Goal: Task Accomplishment & Management: Use online tool/utility

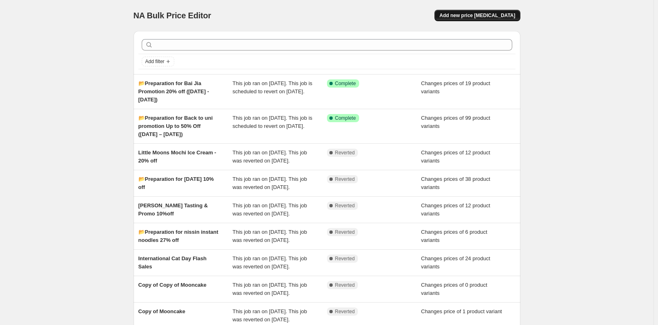
click at [486, 14] on span "Add new price [MEDICAL_DATA]" at bounding box center [477, 15] width 76 height 7
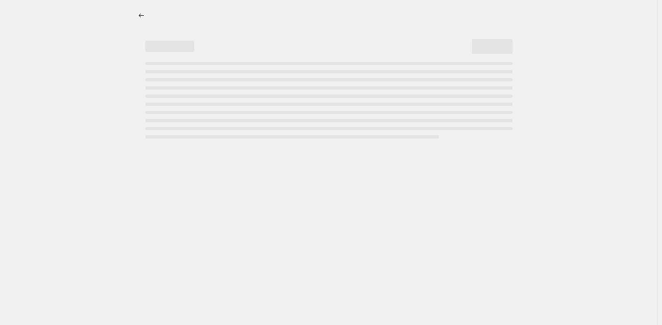
select select "percentage"
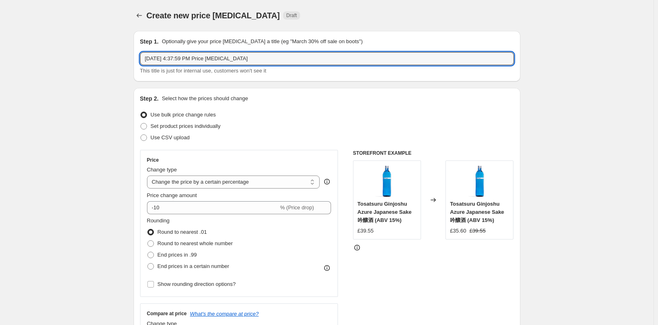
drag, startPoint x: 252, startPoint y: 57, endPoint x: 132, endPoint y: 56, distance: 120.5
paste input "📂 Loyalty - monthly deals (preparation) Oct 2025"
type input "📂 Loyalty - monthly deals (preparation) Oct 2025"
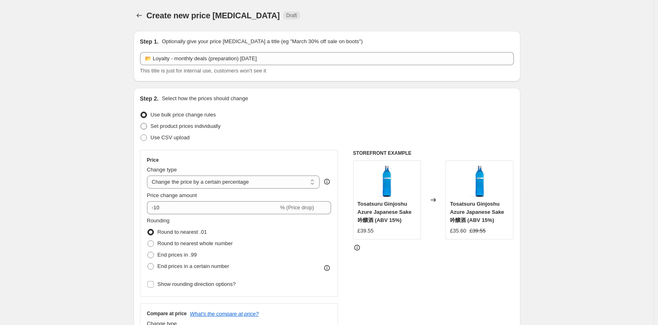
click at [144, 126] on span at bounding box center [143, 126] width 7 height 7
click at [141, 123] on input "Set product prices individually" at bounding box center [140, 123] width 0 height 0
radio input "true"
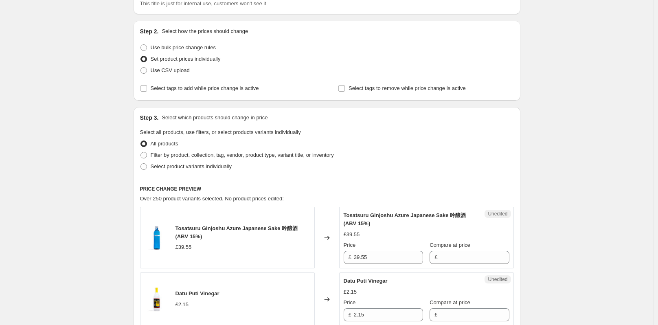
scroll to position [81, 0]
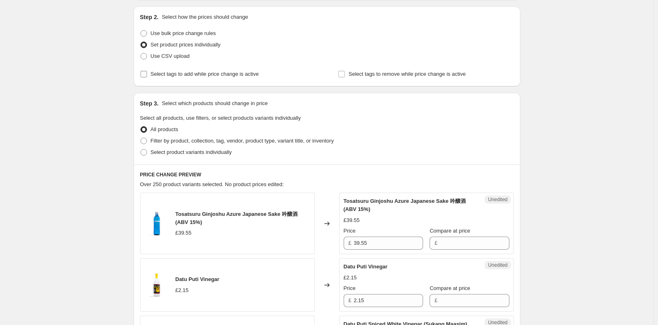
click at [147, 74] on input "Select tags to add while price change is active" at bounding box center [143, 74] width 7 height 7
checkbox input "true"
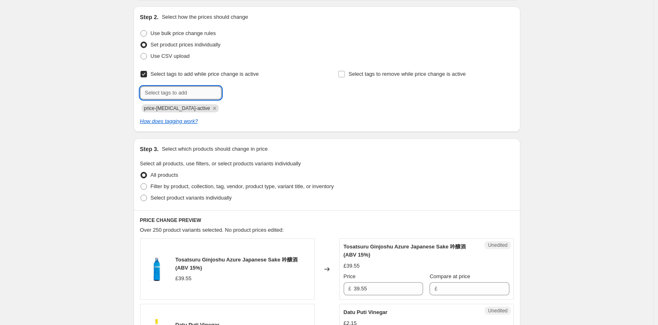
click at [181, 94] on input "text" at bounding box center [180, 92] width 81 height 13
click at [197, 95] on input "text" at bounding box center [180, 92] width 81 height 13
click at [184, 92] on input "text" at bounding box center [180, 92] width 81 height 13
paste input "Member Exclusive Offer 20% Off"
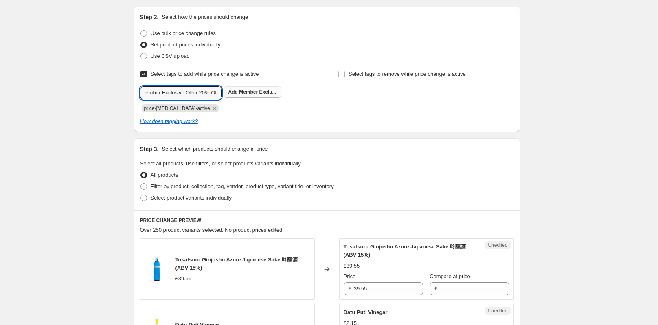
type input "Member Exclusive Offer 20% Off"
click at [254, 92] on span "Member Exclu..." at bounding box center [257, 92] width 37 height 6
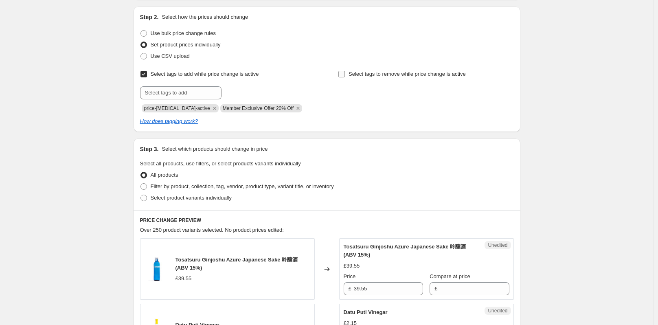
click at [343, 73] on input "Select tags to remove while price change is active" at bounding box center [341, 74] width 7 height 7
checkbox input "true"
click at [374, 90] on input "text" at bounding box center [378, 92] width 81 height 13
paste input "Member Exclusive Offer 20% Off"
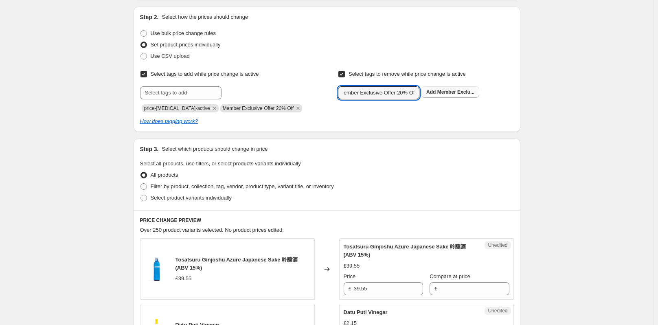
type input "Member Exclusive Offer 20% Off"
click at [453, 91] on span "Member Exclu..." at bounding box center [455, 92] width 37 height 6
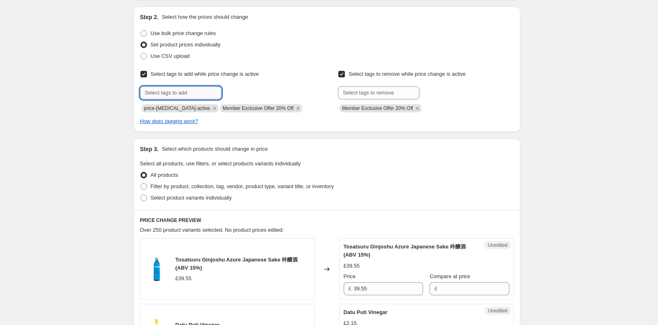
click at [206, 92] on input "text" at bounding box center [180, 92] width 81 height 13
paste input "use code LOYALTYPLUS"
type input "use code LOYALTYPLUS"
click at [258, 91] on span "use code LOY..." at bounding box center [257, 92] width 36 height 6
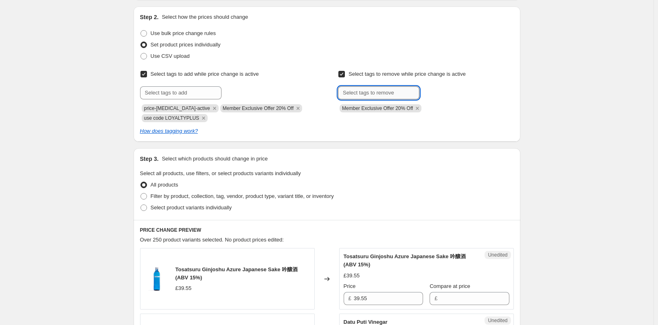
click at [382, 90] on input "text" at bounding box center [378, 92] width 81 height 13
paste input "use code LOYALTYPLUS"
type input "use code LOYALTYPLUS"
click at [453, 96] on button "Add use code LOY..." at bounding box center [449, 91] width 57 height 11
click at [211, 106] on icon "Remove price-change-job-active" at bounding box center [214, 108] width 7 height 7
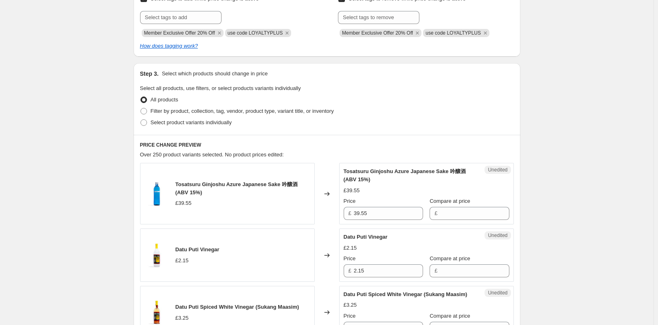
scroll to position [163, 0]
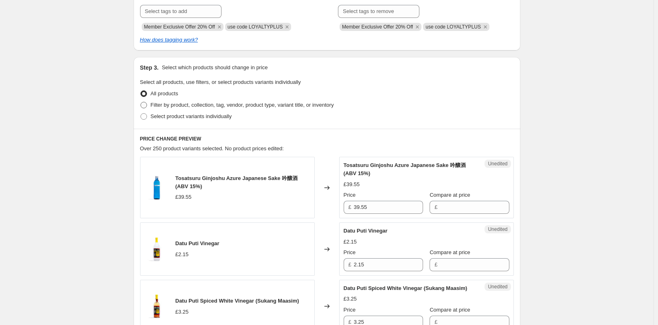
click at [146, 105] on span at bounding box center [143, 105] width 7 height 7
click at [141, 102] on input "Filter by product, collection, tag, vendor, product type, variant title, or inv…" at bounding box center [140, 102] width 0 height 0
radio input "true"
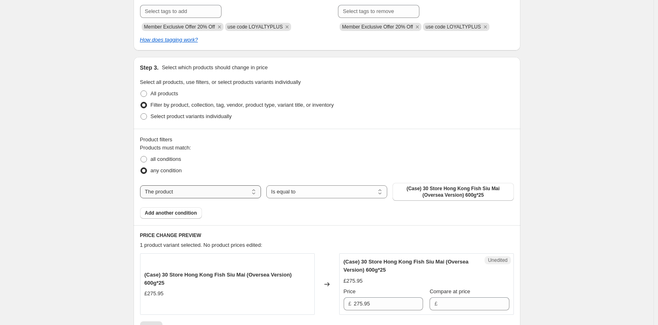
click at [232, 192] on select "The product The product's collection The product's tag The product's vendor The…" at bounding box center [200, 191] width 121 height 13
select select "collection"
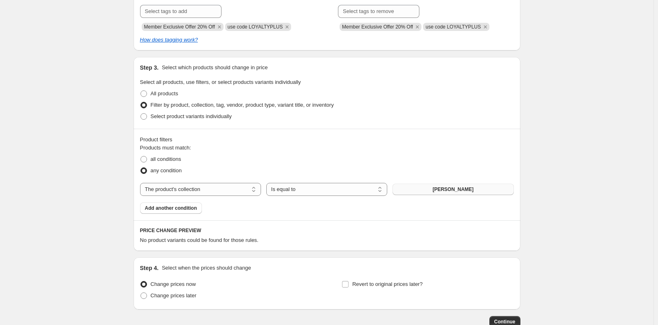
click at [421, 186] on button "ajinomoto gyoza" at bounding box center [452, 189] width 121 height 11
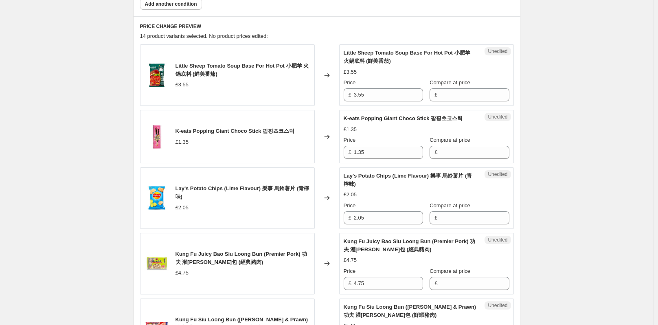
scroll to position [366, 0]
drag, startPoint x: 369, startPoint y: 98, endPoint x: 351, endPoint y: 98, distance: 17.9
click at [351, 98] on div "£ 3.55" at bounding box center [382, 95] width 79 height 13
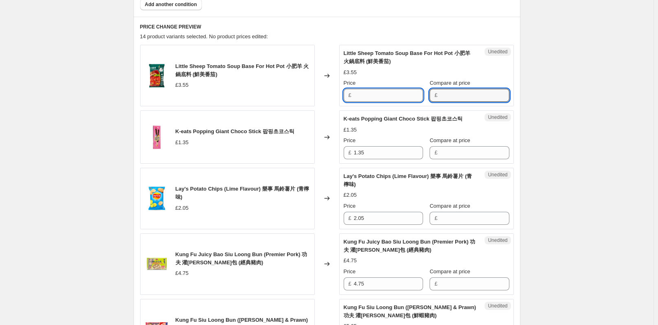
type input "3.55"
drag, startPoint x: 376, startPoint y: 105, endPoint x: 352, endPoint y: 105, distance: 23.6
click at [352, 102] on div "£ 3.55" at bounding box center [382, 95] width 79 height 13
type input "2.84"
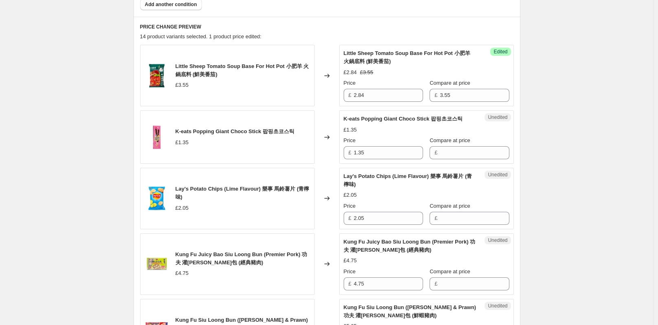
drag, startPoint x: 369, startPoint y: 156, endPoint x: 349, endPoint y: 156, distance: 19.9
click at [349, 156] on div "£ 1.35" at bounding box center [382, 152] width 79 height 13
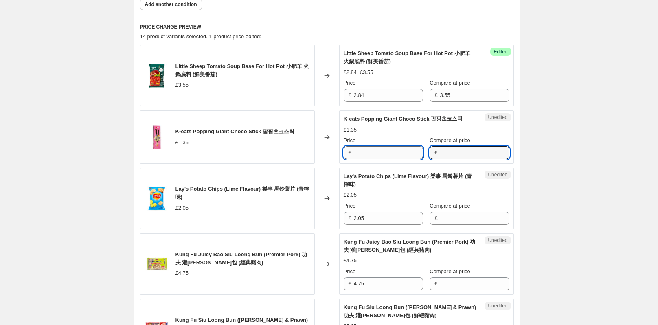
type input "1.35"
click at [377, 156] on input "1.35" at bounding box center [388, 152] width 69 height 13
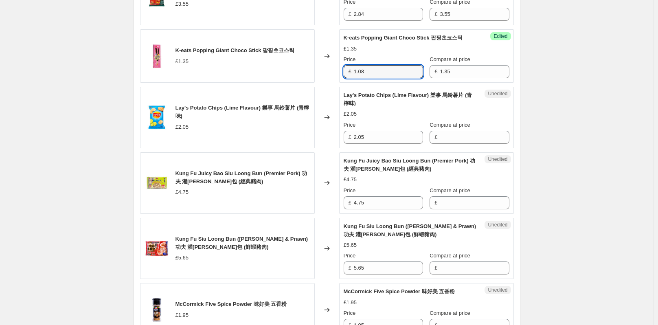
scroll to position [448, 0]
type input "1.08"
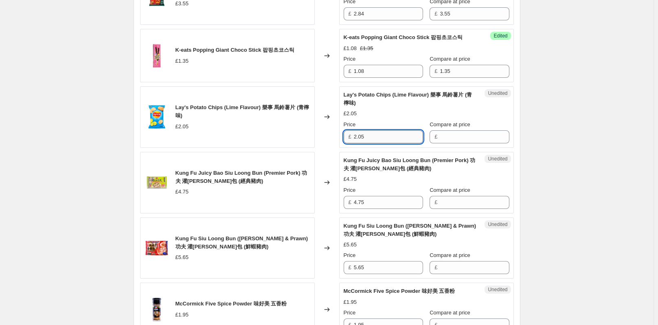
drag, startPoint x: 379, startPoint y: 142, endPoint x: 356, endPoint y: 142, distance: 23.6
click at [356, 142] on input "2.05" at bounding box center [388, 136] width 69 height 13
type input "2.05"
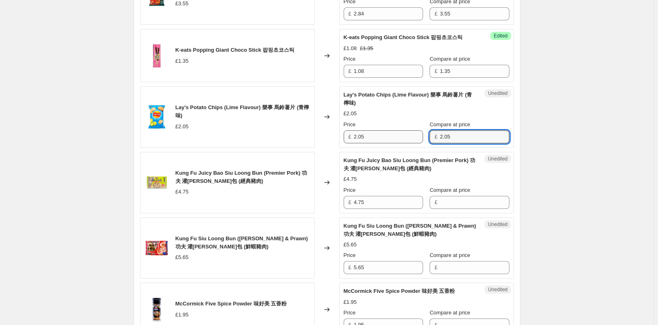
type input "2.05"
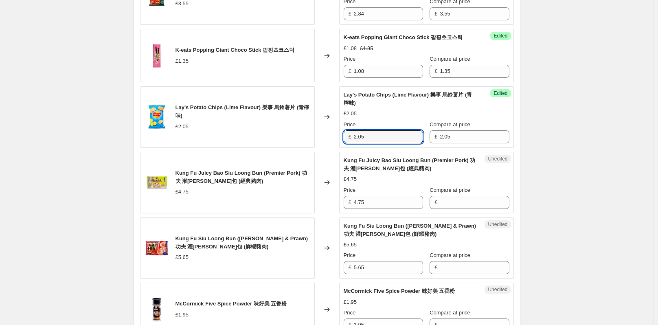
drag, startPoint x: 373, startPoint y: 145, endPoint x: 323, endPoint y: 153, distance: 50.7
click at [350, 143] on div "£ 2.05" at bounding box center [382, 136] width 79 height 13
type input "1.64"
click at [580, 154] on div "Create new price change job. This page is ready Create new price change job Dra…" at bounding box center [326, 268] width 653 height 1433
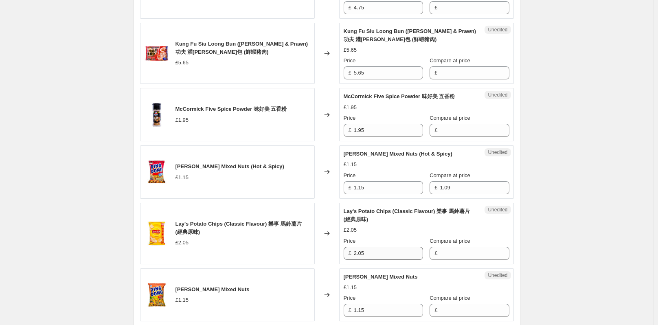
scroll to position [651, 0]
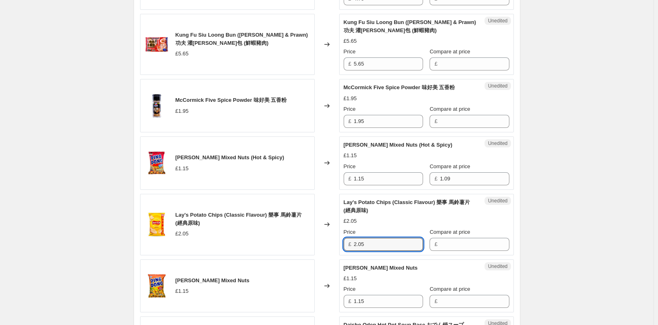
drag, startPoint x: 370, startPoint y: 247, endPoint x: 349, endPoint y: 247, distance: 20.3
click at [349, 247] on div "£ 2.05" at bounding box center [382, 244] width 79 height 13
type input "2.05"
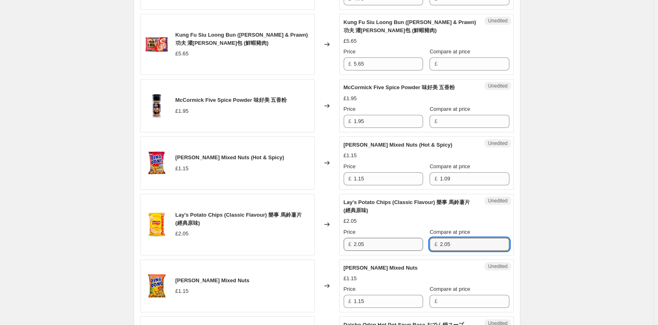
type input "2.05"
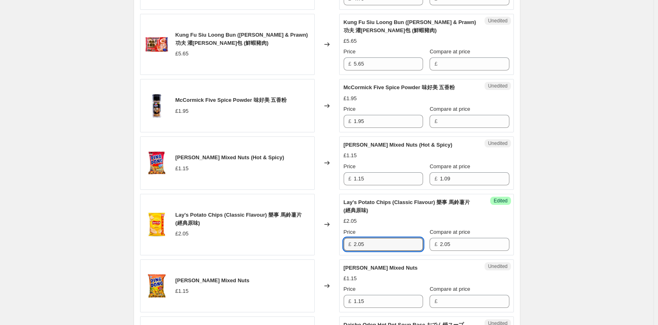
drag, startPoint x: 366, startPoint y: 249, endPoint x: 353, endPoint y: 249, distance: 12.6
click at [353, 249] on div "£ 2.05" at bounding box center [382, 244] width 79 height 13
type input "1.64"
click at [576, 242] on div "Create new price change job. This page is ready Create new price change job Dra…" at bounding box center [326, 65] width 653 height 1433
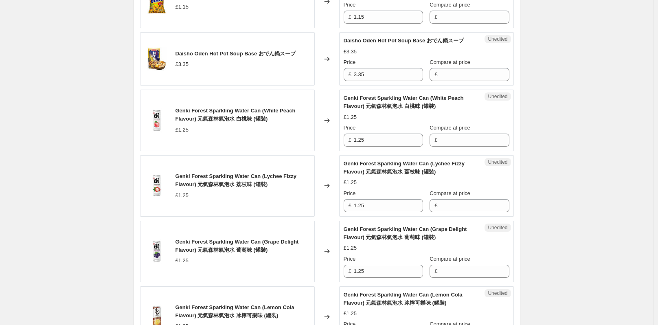
scroll to position [936, 0]
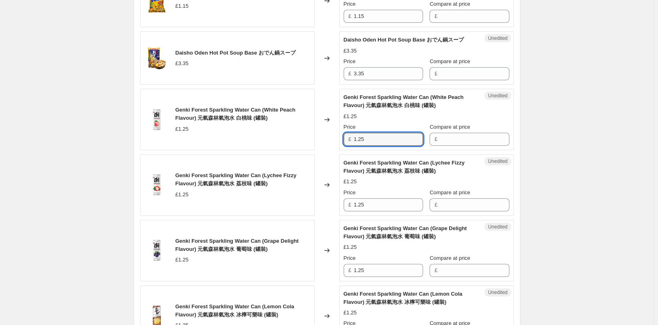
drag, startPoint x: 372, startPoint y: 149, endPoint x: 352, endPoint y: 152, distance: 20.5
click at [352, 146] on div "£ 1.25" at bounding box center [382, 139] width 79 height 13
type input "1.25"
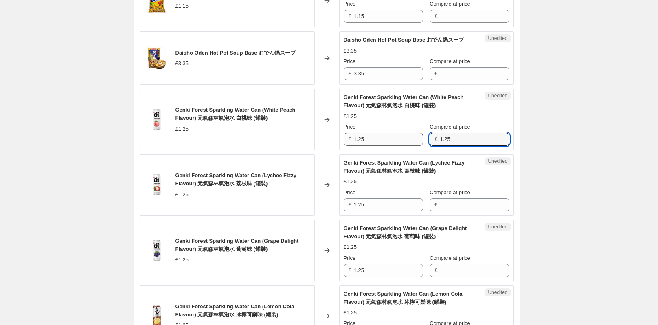
type input "1.25"
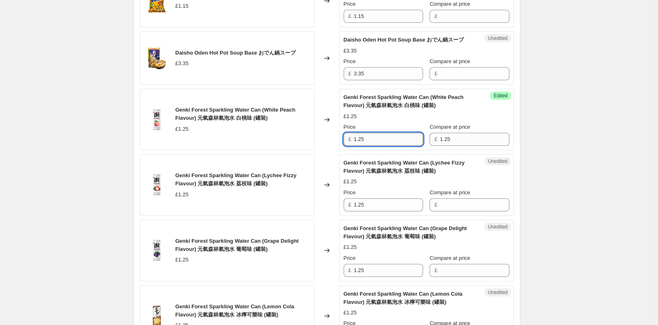
click at [384, 146] on input "1.25" at bounding box center [388, 139] width 69 height 13
type input "1.00"
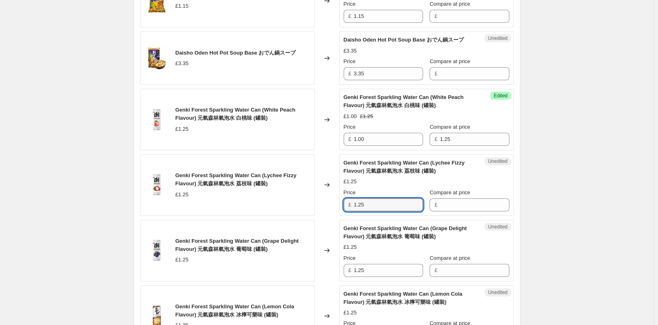
drag, startPoint x: 370, startPoint y: 222, endPoint x: 353, endPoint y: 219, distance: 17.1
click at [353, 211] on div "£ 1.25" at bounding box center [382, 204] width 79 height 13
type input "1.25"
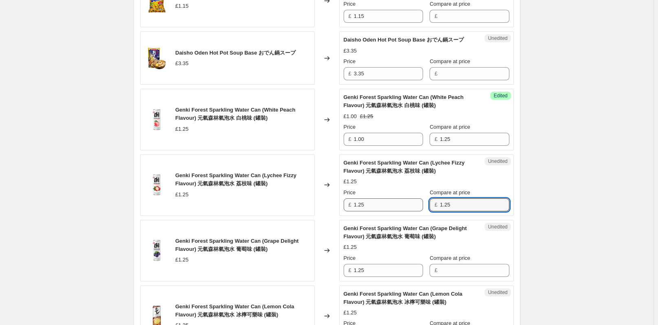
type input "1.25"
click at [390, 211] on input "1.25" at bounding box center [388, 204] width 69 height 13
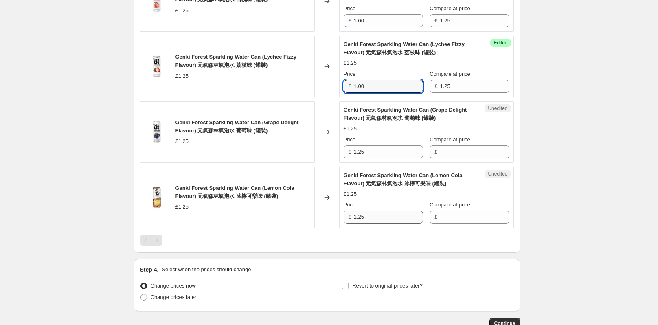
scroll to position [1058, 0]
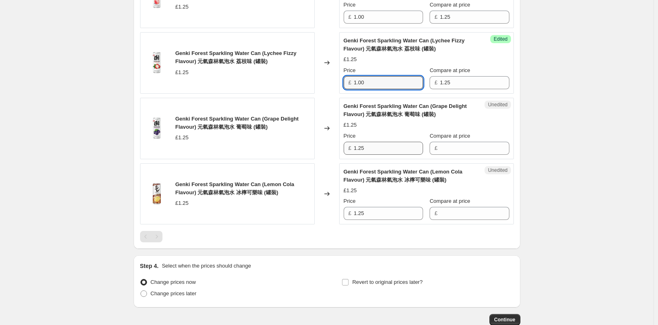
type input "1.00"
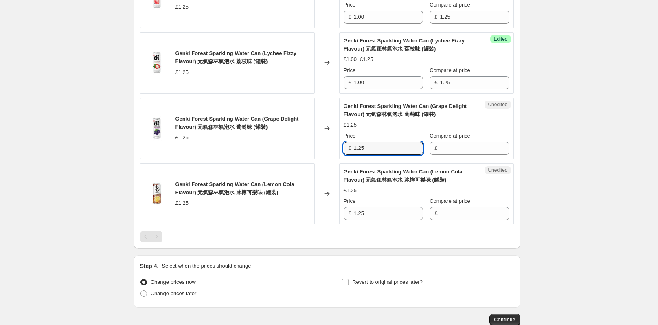
drag, startPoint x: 371, startPoint y: 162, endPoint x: 350, endPoint y: 164, distance: 20.4
click at [350, 155] on div "£ 1.25" at bounding box center [382, 148] width 79 height 13
type input "1.25"
click at [393, 155] on input "1.25" at bounding box center [388, 148] width 69 height 13
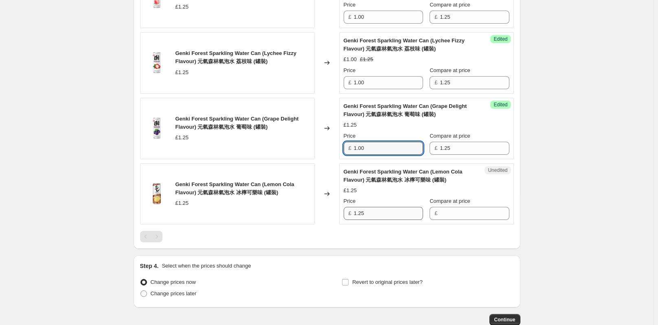
type input "1.00"
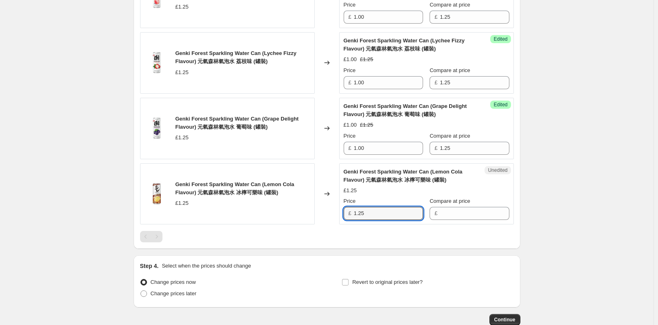
drag, startPoint x: 369, startPoint y: 224, endPoint x: 346, endPoint y: 226, distance: 23.3
click at [346, 220] on div "£ 1.25" at bounding box center [382, 213] width 79 height 13
type input "1.25"
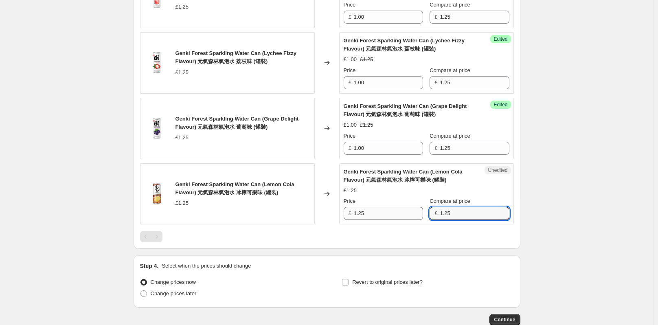
type input "1.25"
click at [390, 220] on input "1.25" at bounding box center [388, 213] width 69 height 13
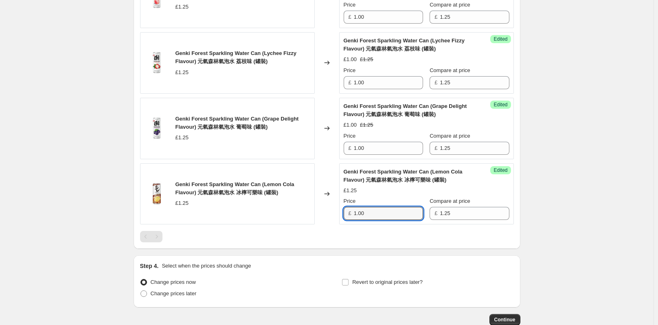
type input "1.00"
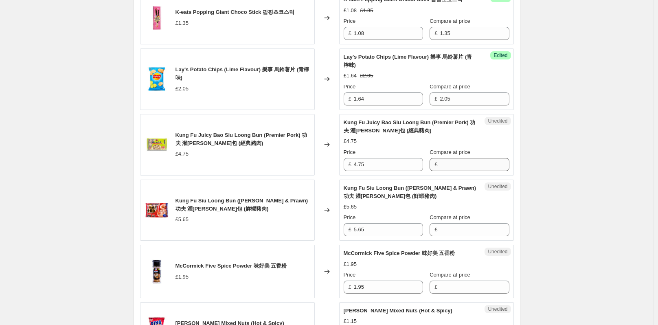
scroll to position [488, 0]
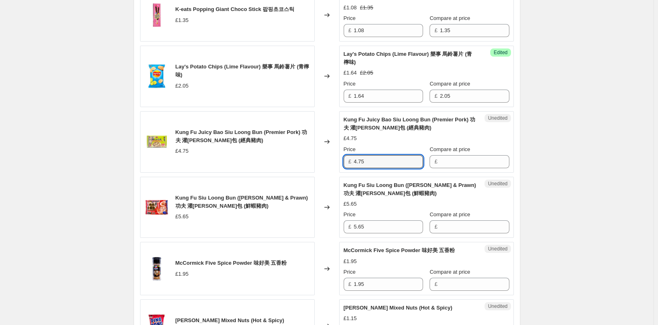
drag, startPoint x: 372, startPoint y: 164, endPoint x: 353, endPoint y: 164, distance: 19.1
click at [353, 164] on div "£ 4.75" at bounding box center [382, 161] width 79 height 13
type input "4.75"
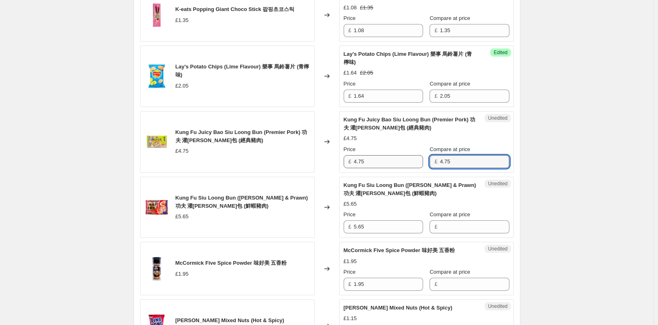
type input "4.75"
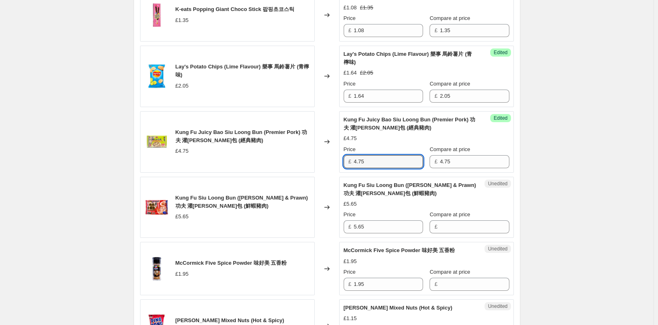
drag, startPoint x: 371, startPoint y: 170, endPoint x: 353, endPoint y: 169, distance: 17.5
click at [353, 168] on div "£ 4.75" at bounding box center [382, 161] width 79 height 13
type input "3.80"
click at [583, 197] on div "Create new price change job. This page is ready Create new price change job Dra…" at bounding box center [326, 228] width 653 height 1433
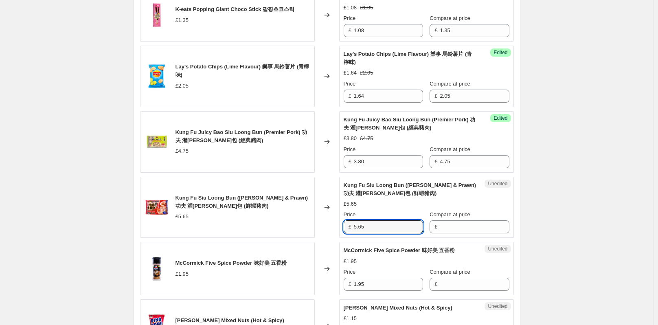
drag, startPoint x: 367, startPoint y: 232, endPoint x: 349, endPoint y: 232, distance: 17.9
click at [349, 232] on div "£ 5.65" at bounding box center [382, 226] width 79 height 13
type input "5.65"
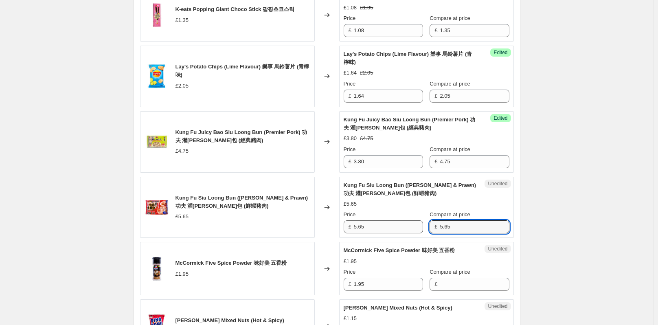
type input "5.65"
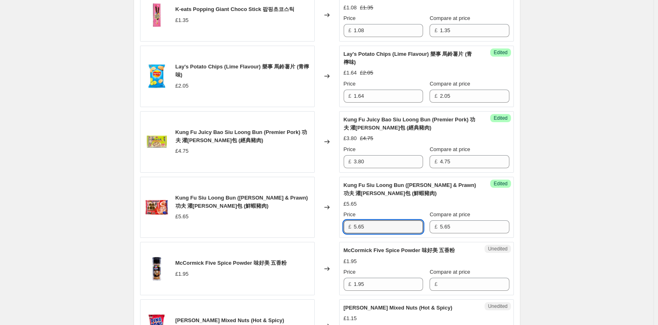
drag, startPoint x: 371, startPoint y: 231, endPoint x: 350, endPoint y: 232, distance: 21.6
click at [350, 232] on div "£ 5.65" at bounding box center [382, 226] width 79 height 13
type input "4.52"
click at [566, 198] on div "Create new price change job. This page is ready Create new price change job Dra…" at bounding box center [326, 228] width 653 height 1433
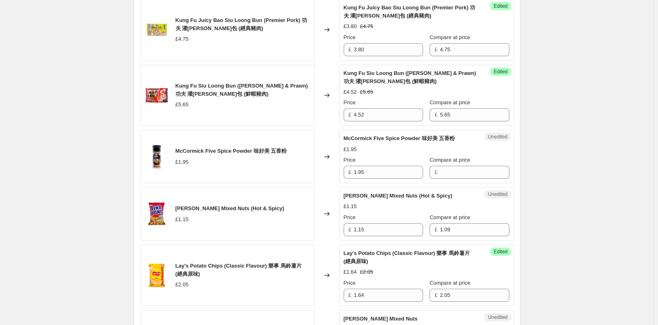
scroll to position [610, 0]
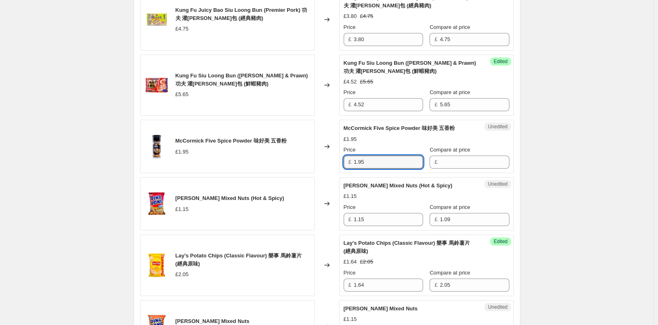
drag, startPoint x: 368, startPoint y: 164, endPoint x: 345, endPoint y: 166, distance: 23.3
click at [345, 166] on div "Unedited McCormick Five Spice Powder 味好美 五香粉 £1.95 Price £ 1.95 Compare at pric…" at bounding box center [426, 146] width 175 height 53
type input "1.95"
click at [376, 168] on input "1.95" at bounding box center [388, 161] width 69 height 13
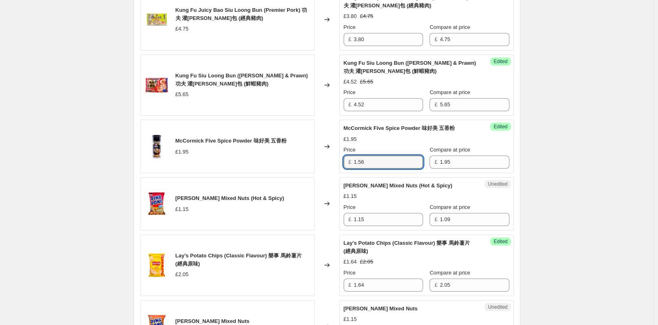
type input "1.56"
click at [606, 102] on div "Create new price change job. This page is ready Create new price change job Dra…" at bounding box center [326, 106] width 653 height 1433
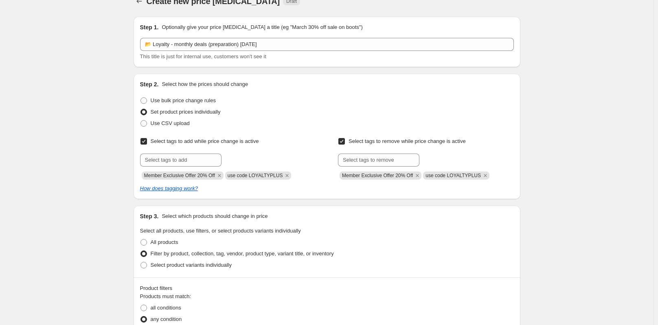
scroll to position [0, 0]
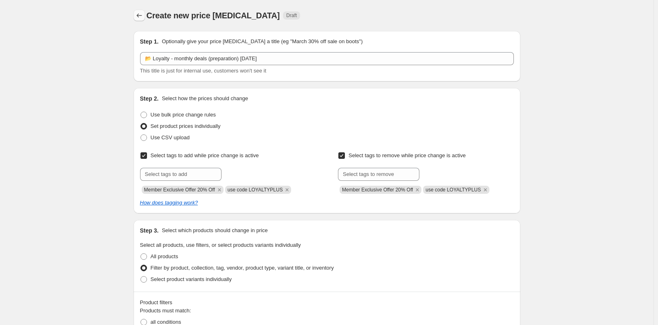
click at [142, 11] on button "Price change jobs" at bounding box center [138, 15] width 11 height 11
